Goal: Task Accomplishment & Management: Complete application form

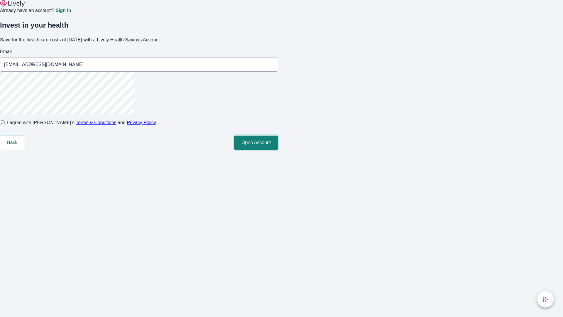
click at [278, 150] on button "Open Account" at bounding box center [256, 142] width 44 height 14
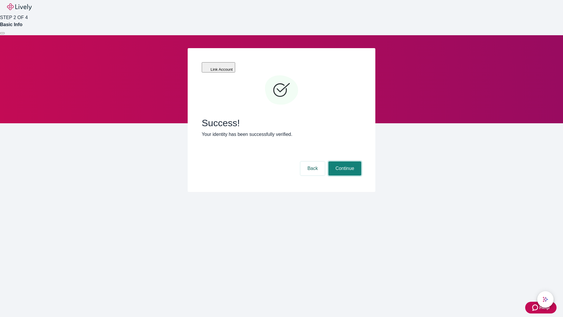
click at [344, 161] on button "Continue" at bounding box center [344, 168] width 33 height 14
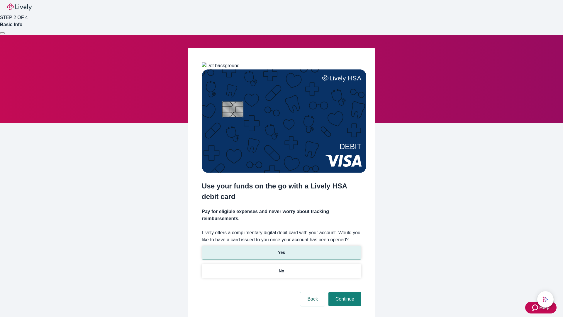
click at [281, 249] on p "Yes" at bounding box center [281, 252] width 7 height 6
click at [344, 292] on button "Continue" at bounding box center [344, 299] width 33 height 14
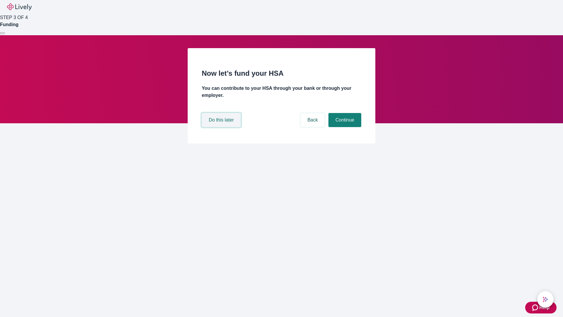
click at [222, 127] on button "Do this later" at bounding box center [221, 120] width 39 height 14
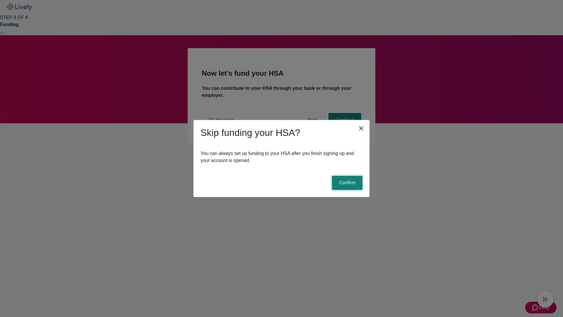
click at [346, 183] on button "Confirm" at bounding box center [347, 183] width 30 height 14
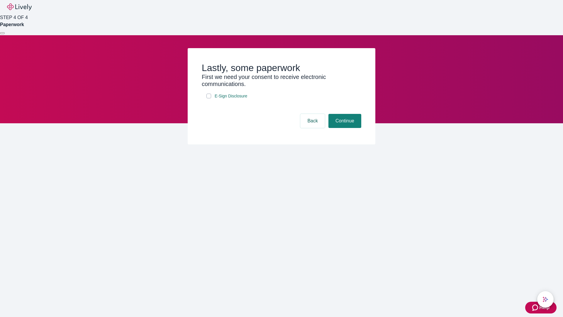
click at [209, 98] on input "E-Sign Disclosure" at bounding box center [208, 96] width 5 height 5
checkbox input "true"
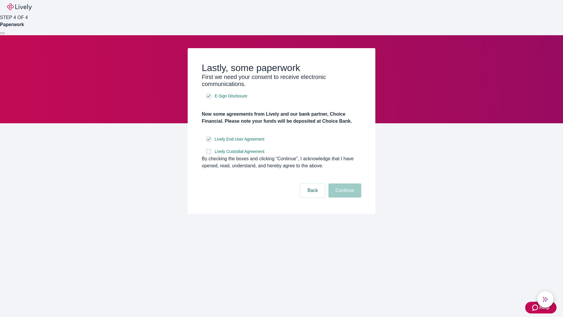
click at [209, 154] on input "Lively Custodial Agreement" at bounding box center [208, 151] width 5 height 5
checkbox input "true"
click at [344, 197] on button "Continue" at bounding box center [344, 190] width 33 height 14
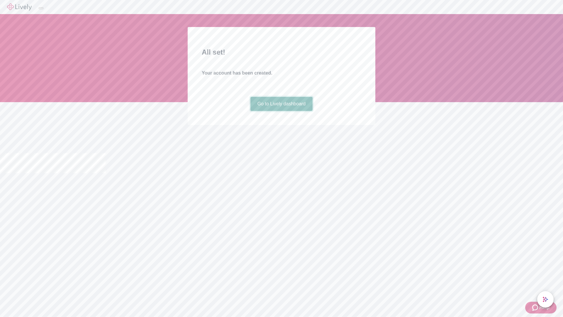
click at [281, 111] on link "Go to Lively dashboard" at bounding box center [281, 104] width 62 height 14
